Goal: Task Accomplishment & Management: Manage account settings

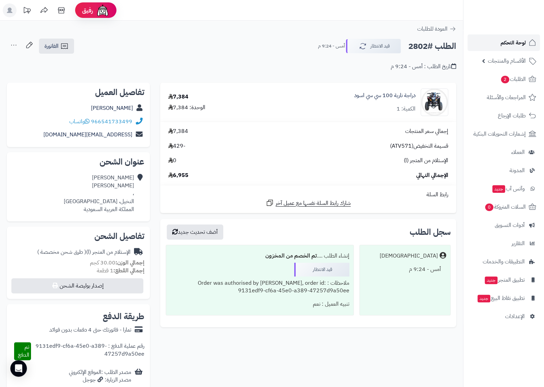
click at [520, 46] on span "لوحة التحكم" at bounding box center [512, 43] width 25 height 10
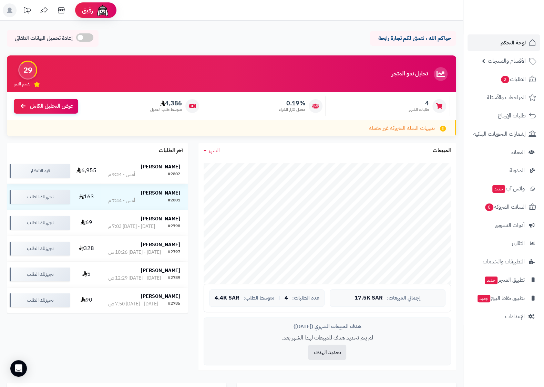
click at [158, 167] on strong "[PERSON_NAME]" at bounding box center [160, 166] width 39 height 7
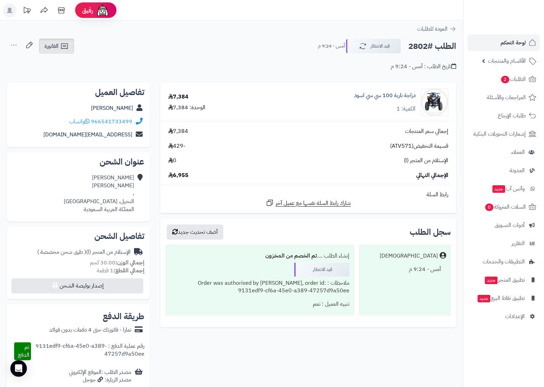
click at [54, 50] on link "الفاتورة" at bounding box center [56, 46] width 35 height 15
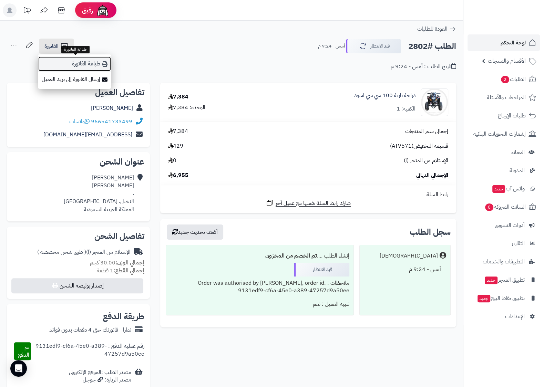
click at [90, 66] on link "طباعة الفاتورة" at bounding box center [74, 63] width 73 height 15
